Goal: Information Seeking & Learning: Find specific fact

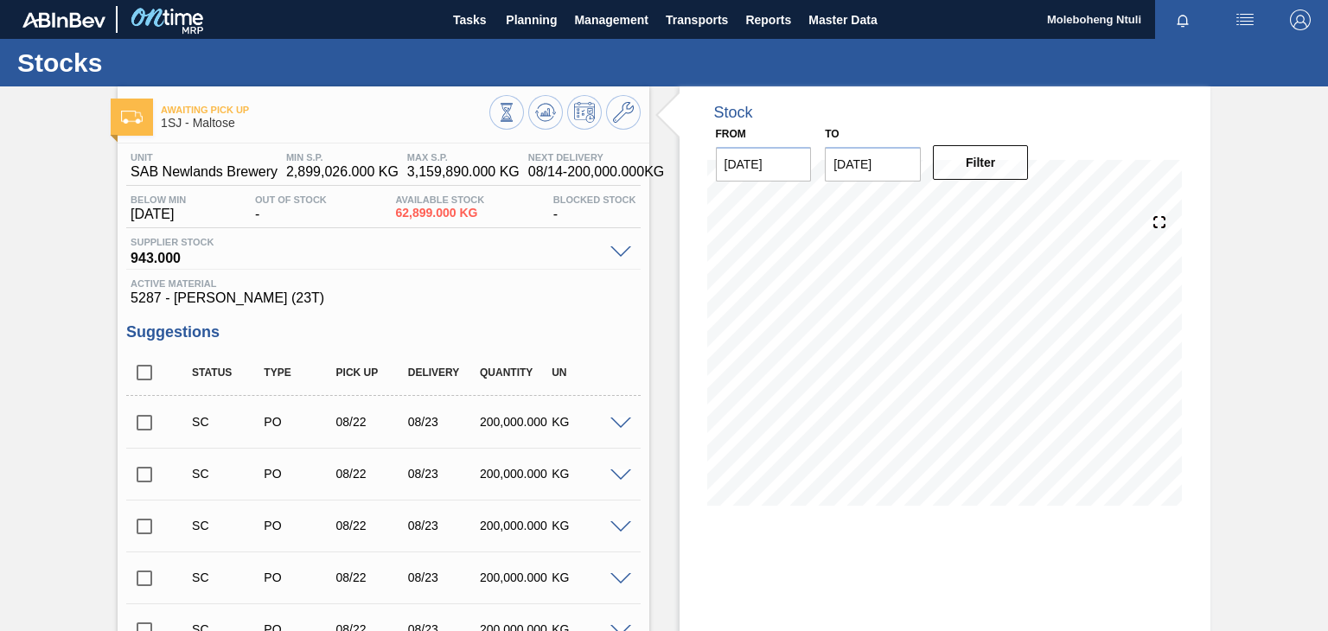
scroll to position [892, 0]
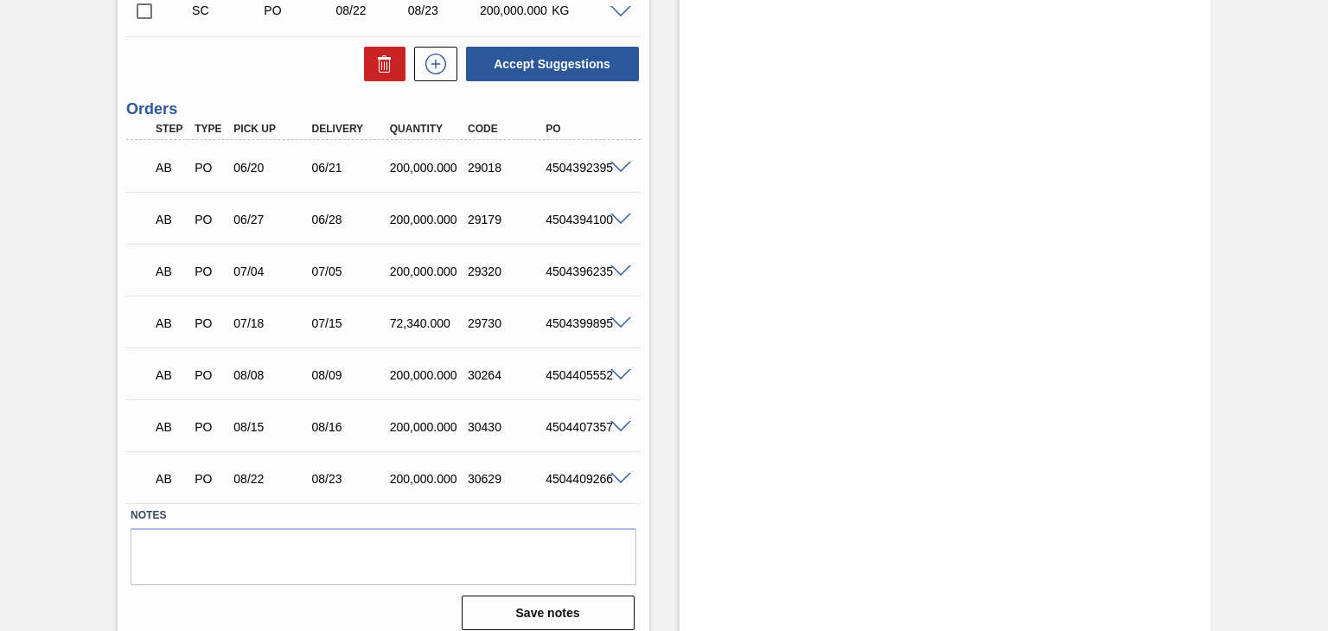
scroll to position [892, 0]
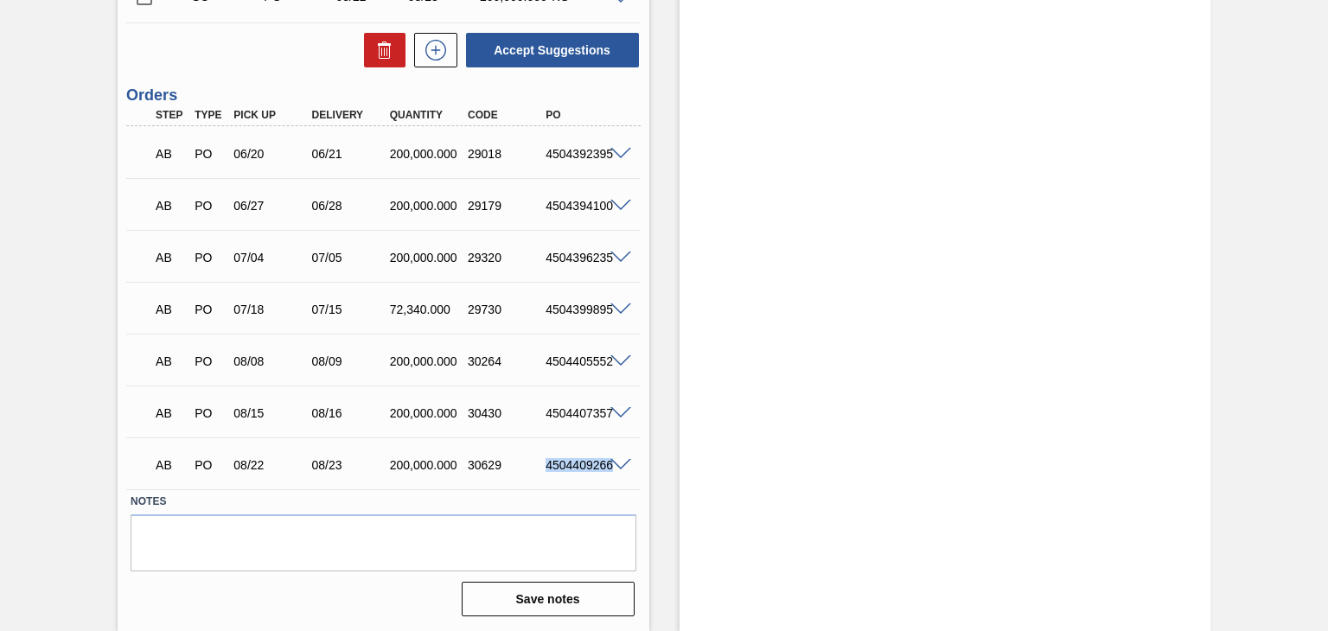
drag, startPoint x: 546, startPoint y: 467, endPoint x: 616, endPoint y: 461, distance: 69.4
click at [616, 461] on div "AB PO 08/22 08/23 200,000.000 30629 4504409266" at bounding box center [383, 463] width 514 height 43
copy div "4504409266"
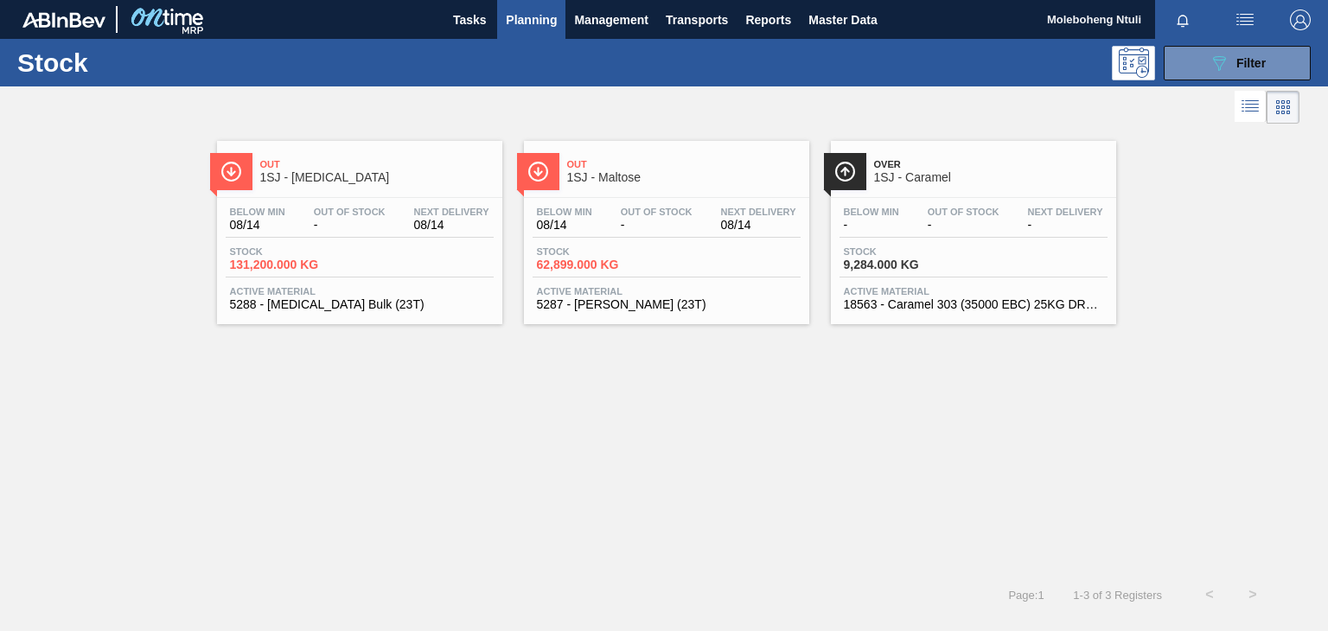
click at [342, 175] on span "1SJ - [MEDICAL_DATA]" at bounding box center [376, 177] width 233 height 13
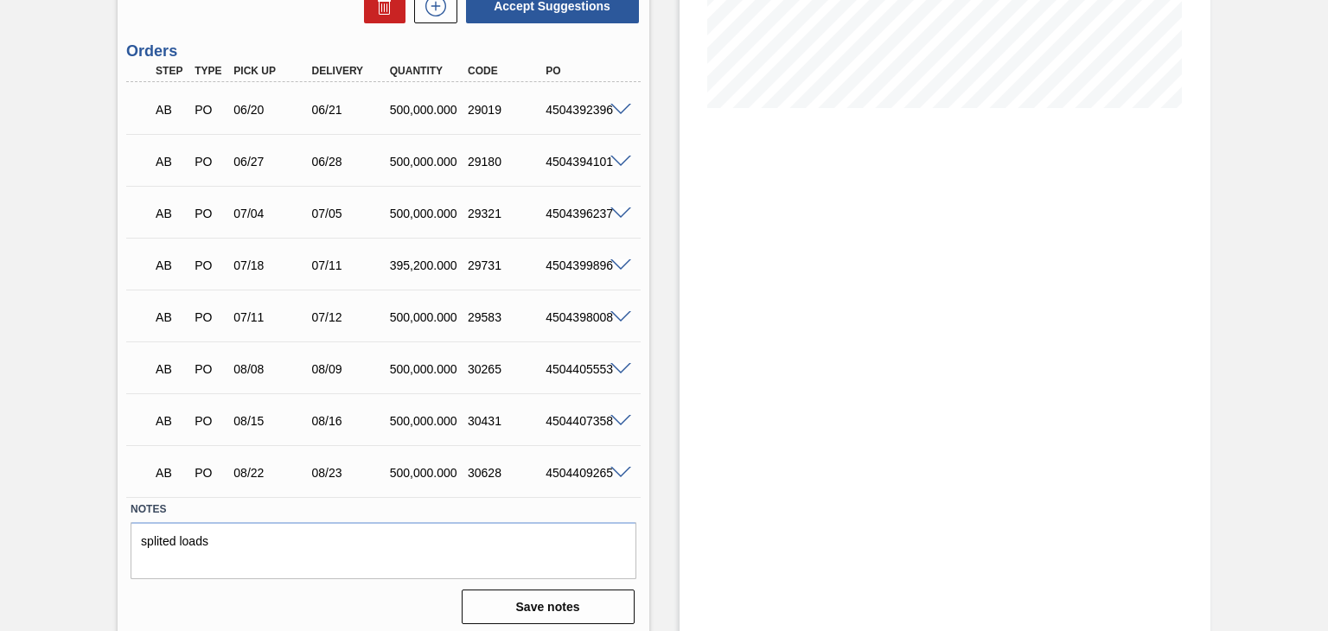
scroll to position [406, 0]
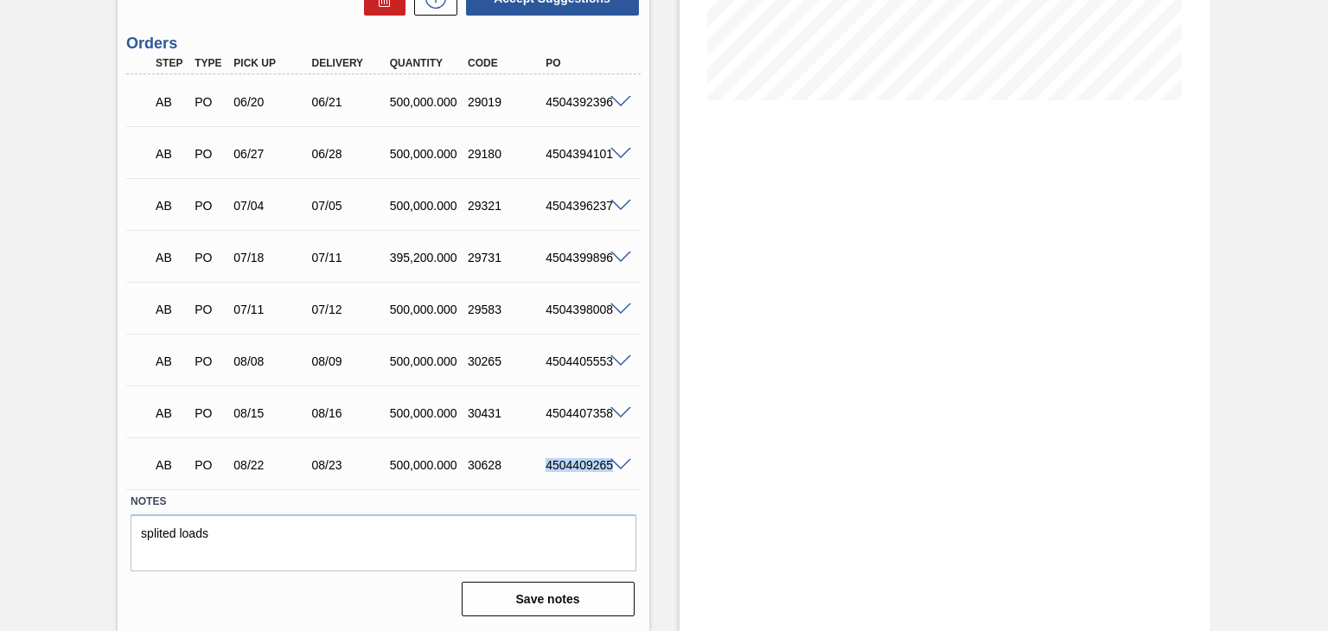
drag, startPoint x: 545, startPoint y: 467, endPoint x: 614, endPoint y: 474, distance: 69.5
click at [614, 474] on div "AB PO 08/22 08/23 500,000.000 30628 4504409265" at bounding box center [383, 463] width 514 height 43
copy div "4504409265"
